Goal: Information Seeking & Learning: Learn about a topic

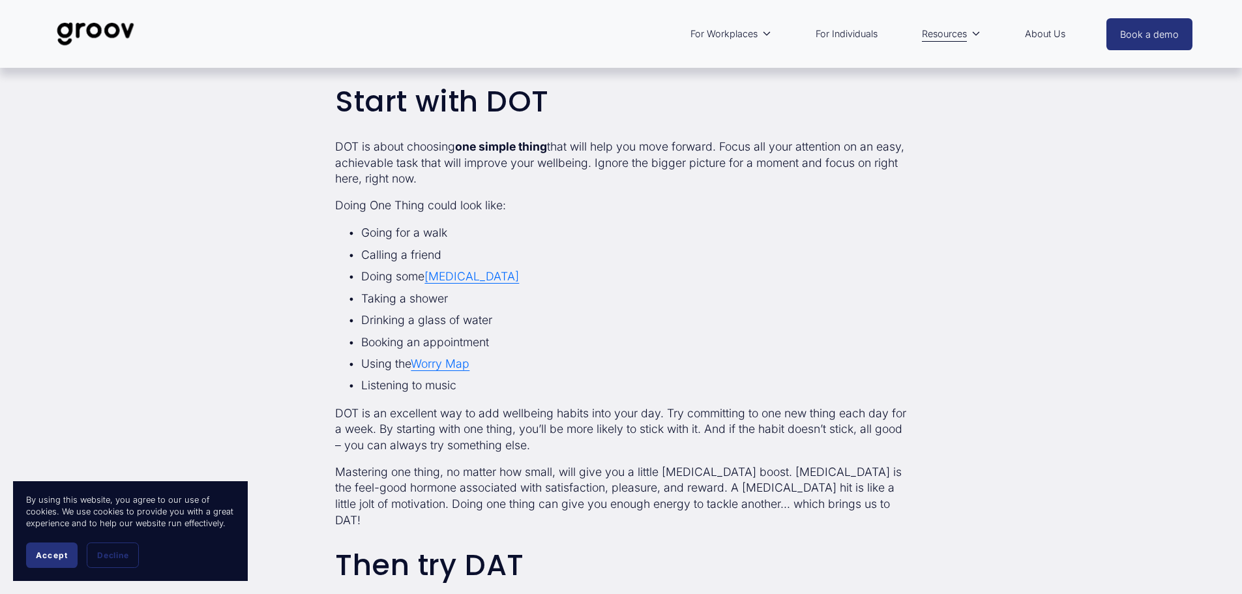
scroll to position [391, 0]
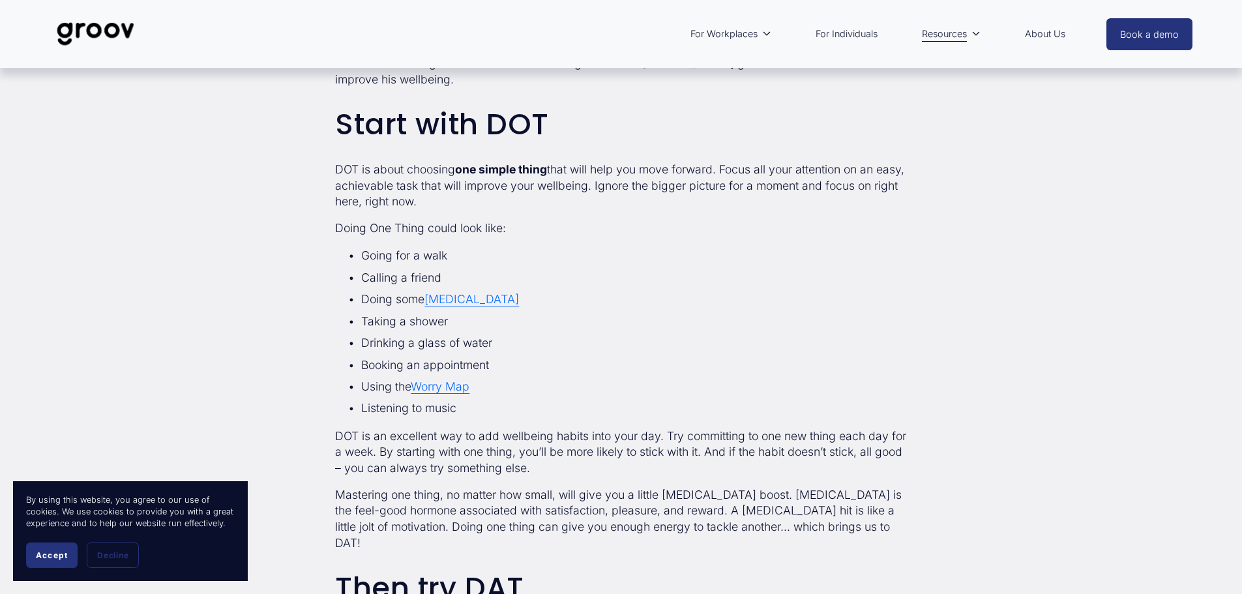
click at [461, 190] on p "DOT is about choosing one simple thing that will help you move forward. Focus a…" at bounding box center [620, 186] width 571 height 48
drag, startPoint x: 391, startPoint y: 189, endPoint x: 336, endPoint y: 158, distance: 62.5
click at [336, 162] on p "DOT is about choosing one simple thing that will help you move forward. Focus a…" at bounding box center [620, 186] width 571 height 48
copy p "DOT is about choosing one simple thing that will help you move forward. Focus a…"
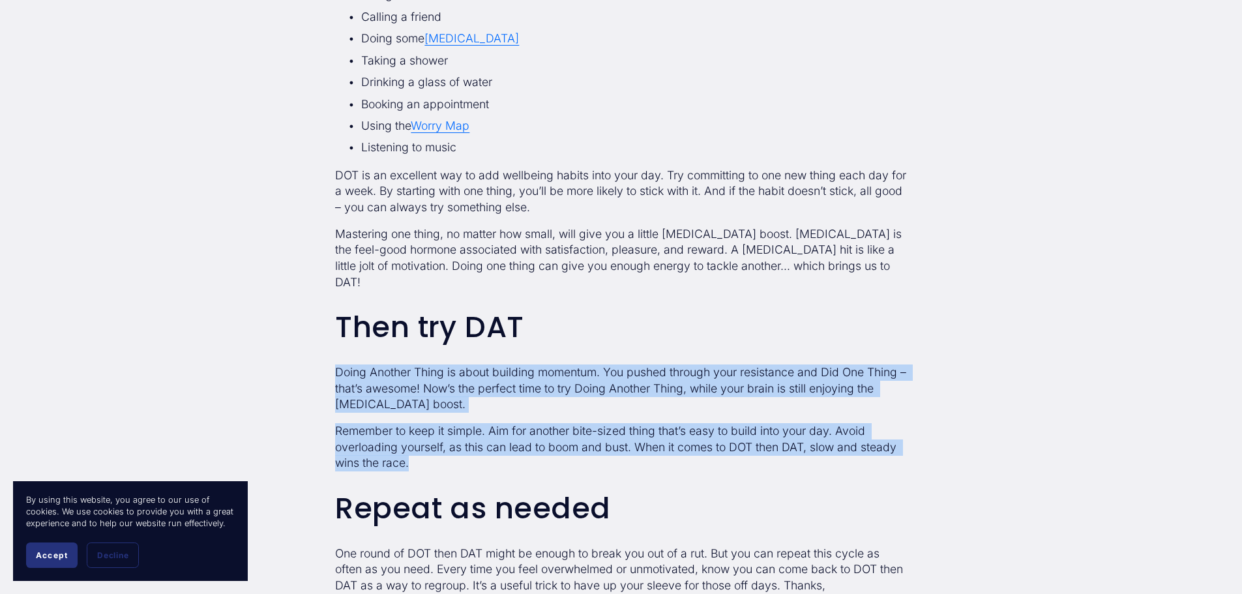
drag, startPoint x: 396, startPoint y: 402, endPoint x: 336, endPoint y: 345, distance: 82.5
click at [336, 345] on div "If you’re struggling to weave wellbeing habits into your life, here’s a simple …" at bounding box center [620, 193] width 571 height 831
copy div "Doing Another Thing is about building momentum. You pushed through your resista…"
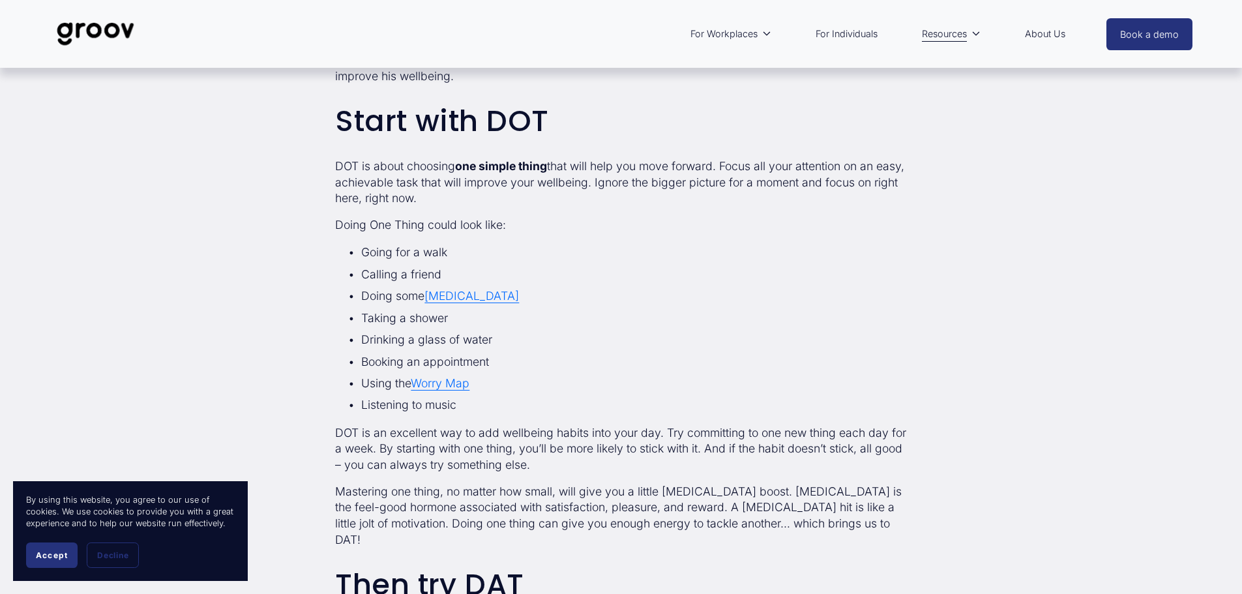
scroll to position [391, 0]
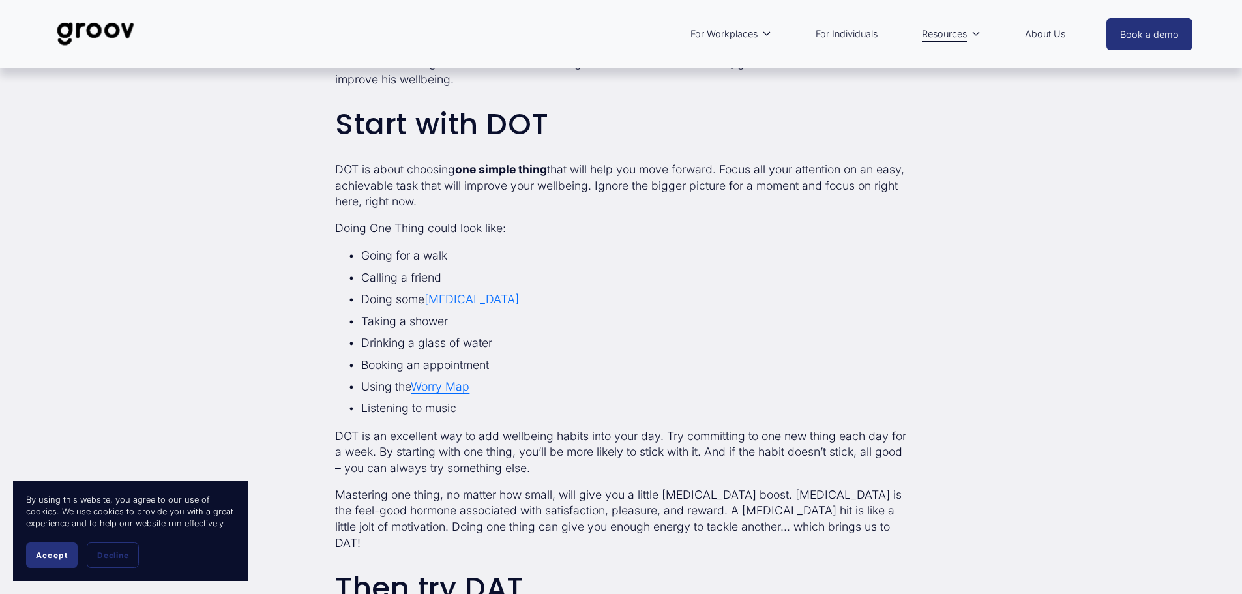
drag, startPoint x: 457, startPoint y: 190, endPoint x: 394, endPoint y: 184, distance: 63.5
click at [394, 184] on p "DOT is about choosing one simple thing that will help you move forward. Focus a…" at bounding box center [620, 186] width 571 height 48
click at [675, 220] on p "Doing One Thing could look like:" at bounding box center [620, 228] width 571 height 16
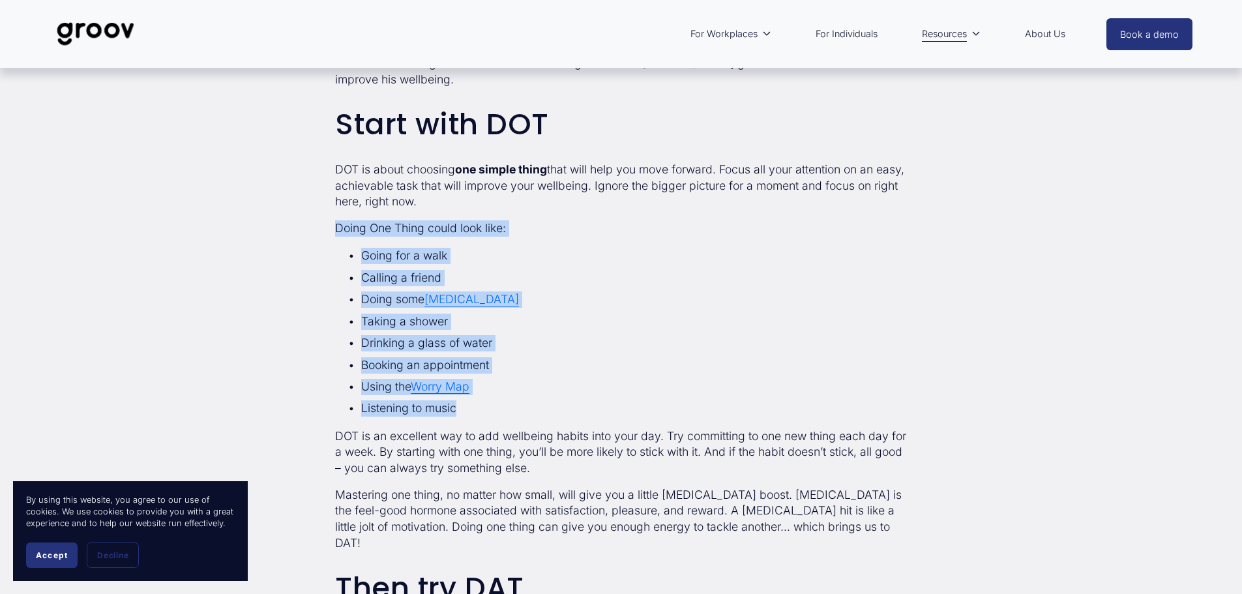
drag, startPoint x: 469, startPoint y: 394, endPoint x: 330, endPoint y: 207, distance: 233.5
click at [330, 207] on div "If you’re struggling to weave wellbeing habits into your life, here’s a simple …" at bounding box center [620, 454] width 593 height 853
copy div "Doing One Thing could look like: Going for a walk Calling a friend Doing some […"
click at [55, 552] on span "Accept" at bounding box center [52, 555] width 32 height 10
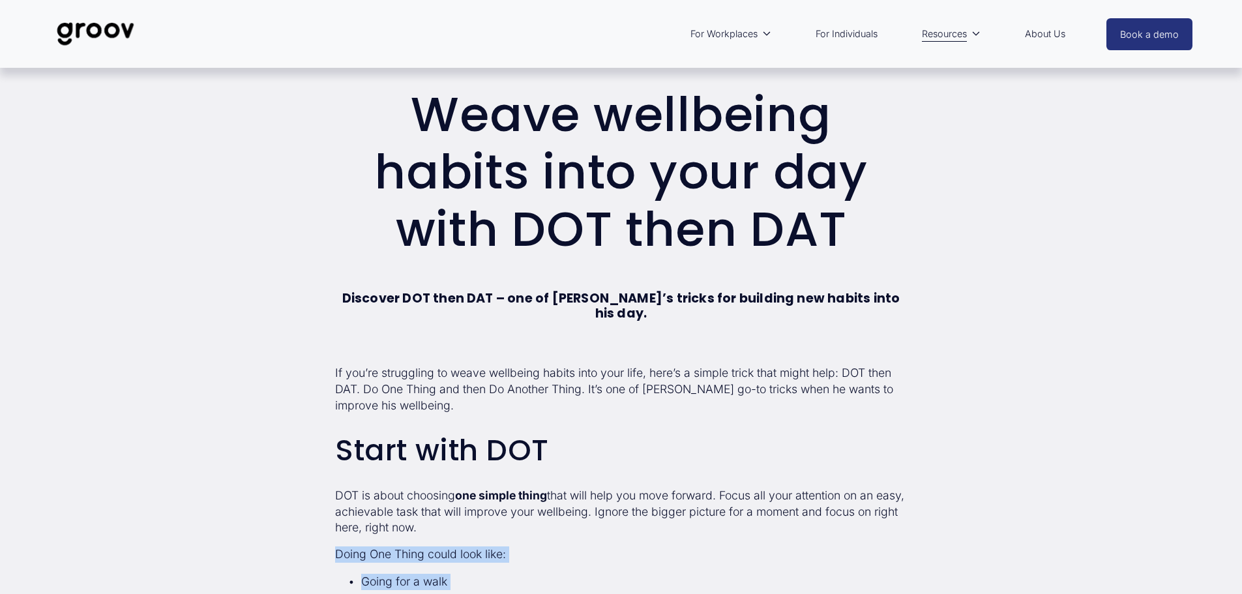
scroll to position [0, 0]
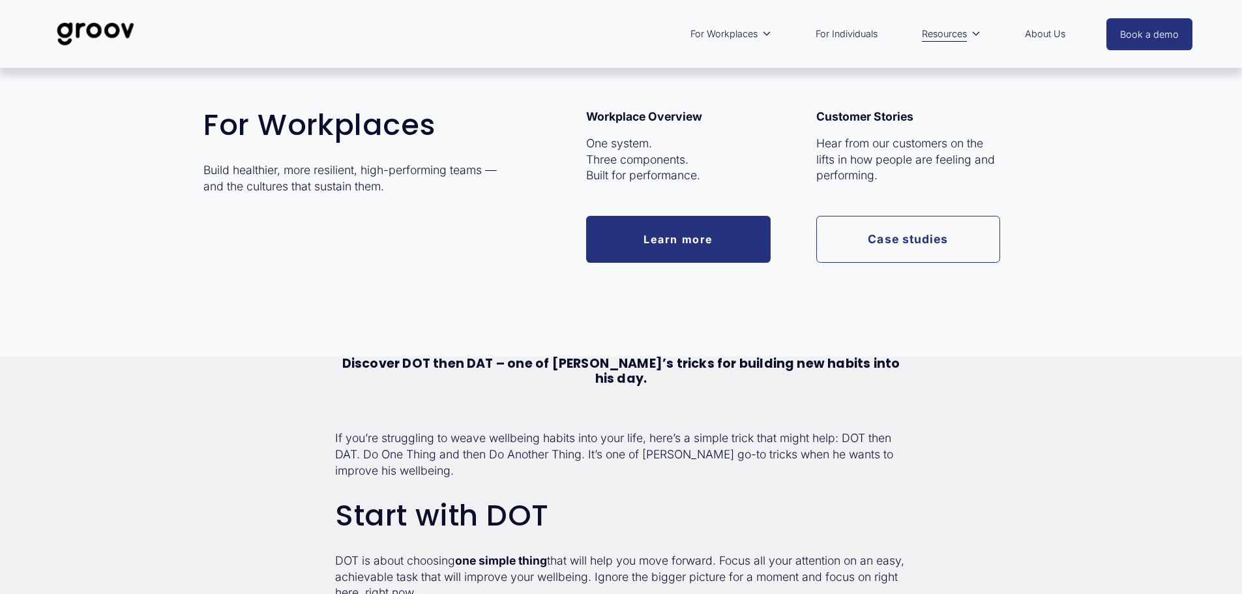
click at [733, 35] on span "For Workplaces" at bounding box center [723, 33] width 67 height 17
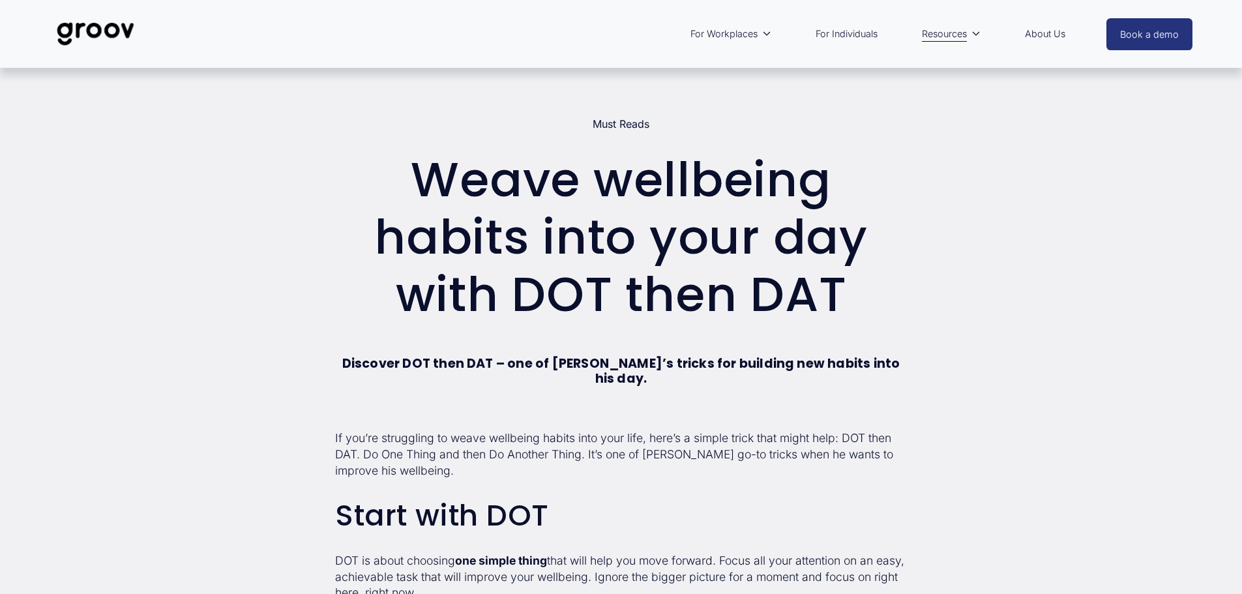
click at [118, 25] on img at bounding box center [96, 33] width 92 height 43
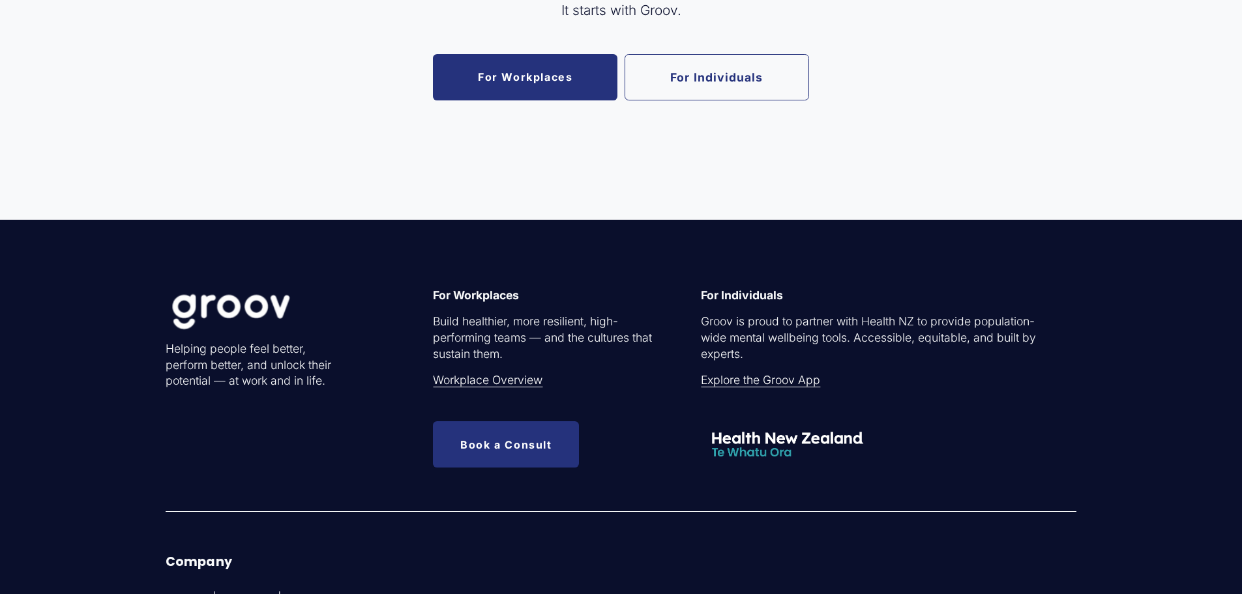
scroll to position [3052, 0]
